Goal: Entertainment & Leisure: Browse casually

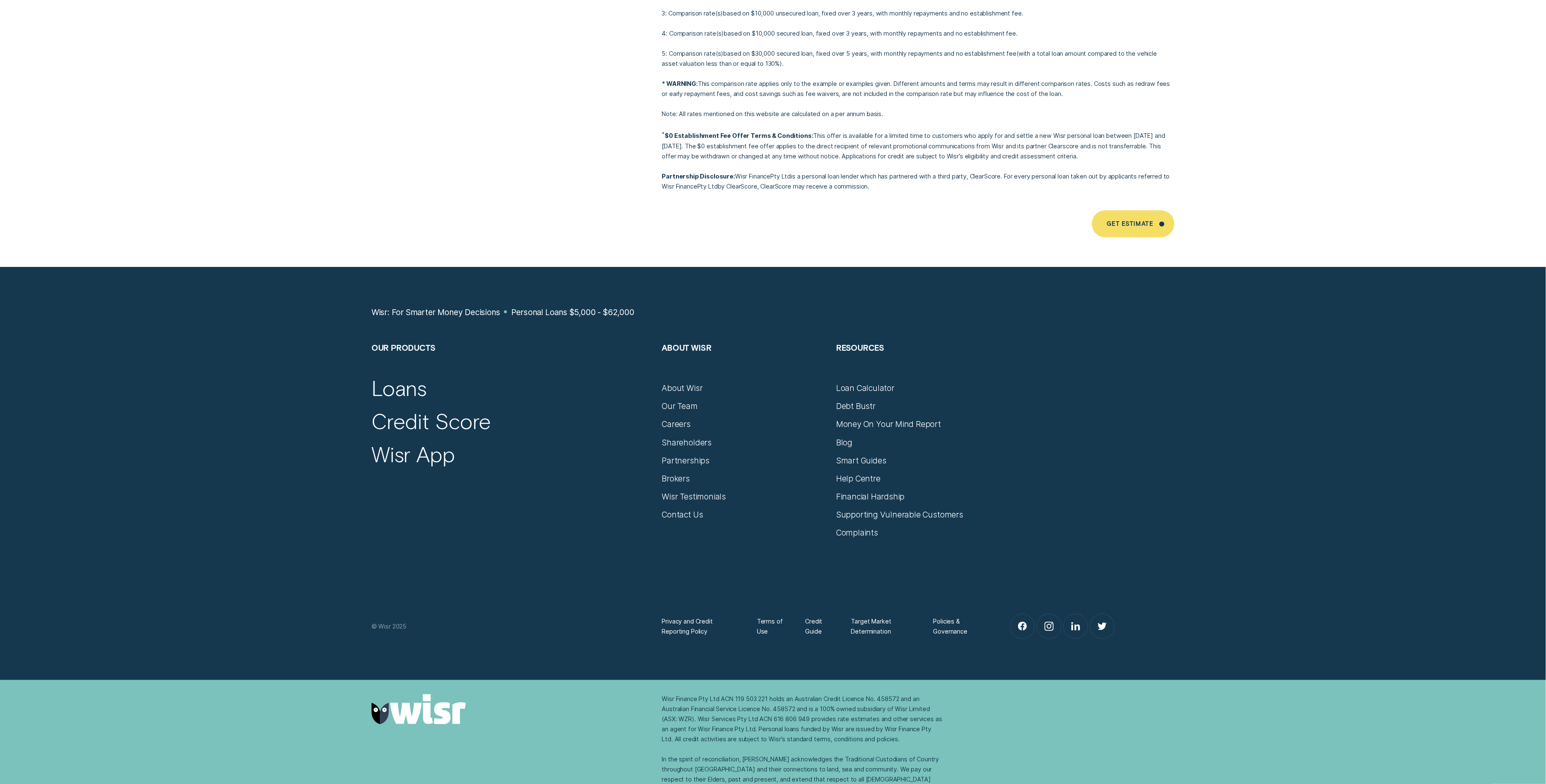
scroll to position [6739, 0]
